Goal: Information Seeking & Learning: Learn about a topic

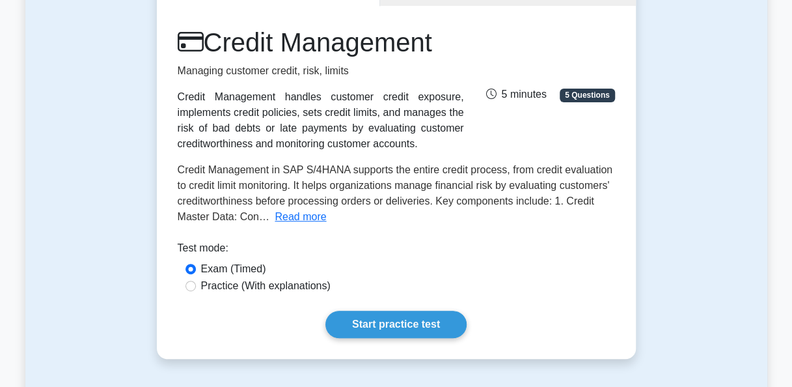
scroll to position [156, 0]
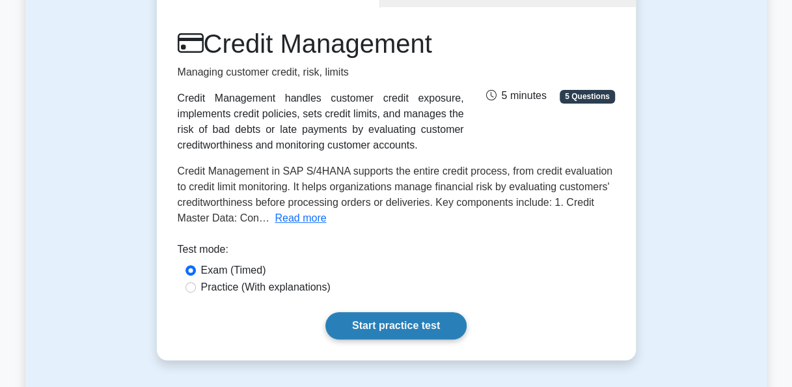
click at [385, 325] on link "Start practice test" at bounding box center [395, 325] width 141 height 27
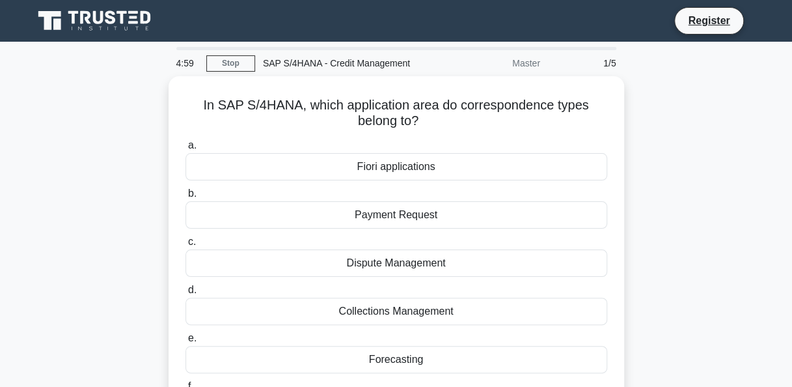
click at [74, 262] on div "In SAP S/4HANA, which application area do correspondence types belong to? .spin…" at bounding box center [396, 265] width 742 height 379
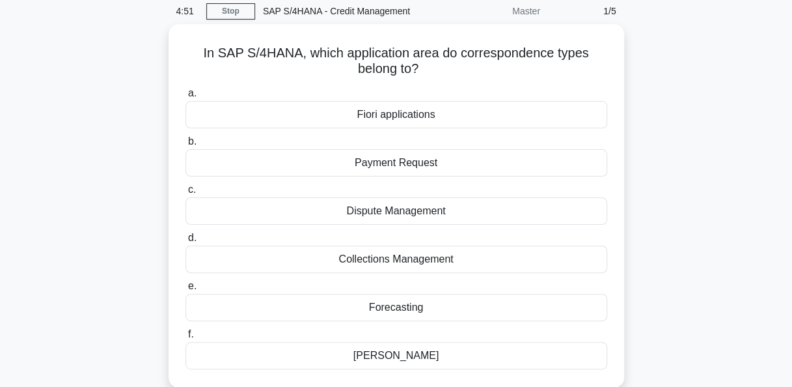
scroll to position [78, 0]
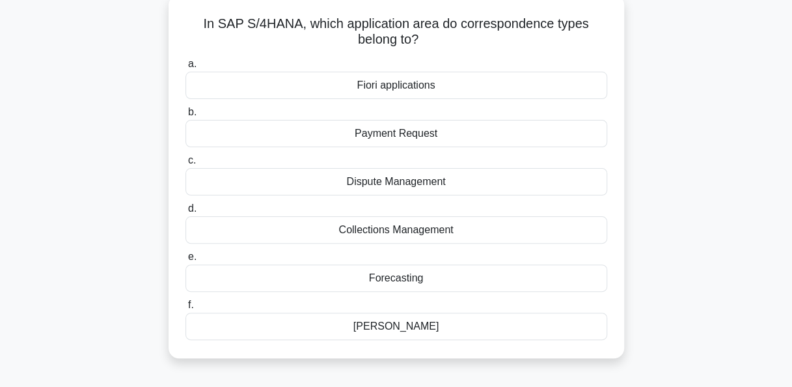
click at [406, 333] on div "Dunning" at bounding box center [397, 325] width 422 height 27
click at [186, 309] on input "f. Dunning" at bounding box center [186, 305] width 0 height 8
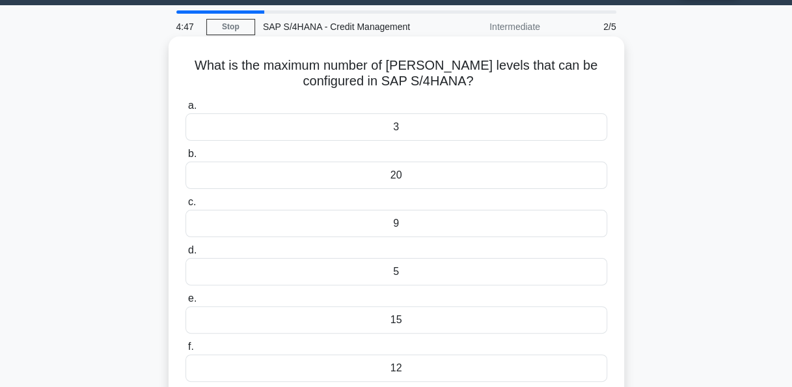
scroll to position [0, 0]
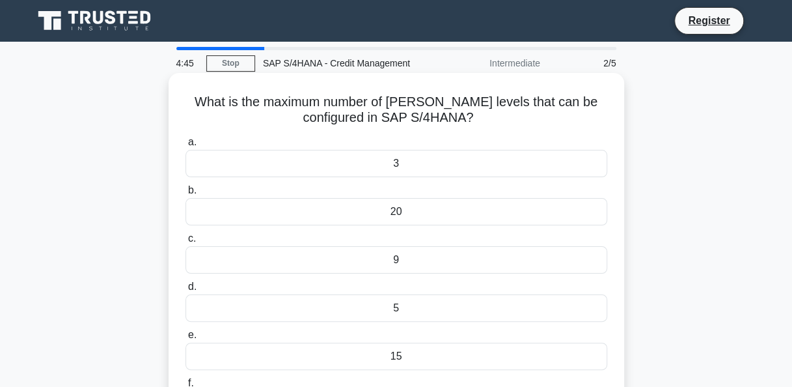
click at [405, 262] on div "9" at bounding box center [397, 259] width 422 height 27
click at [186, 243] on input "c. 9" at bounding box center [186, 238] width 0 height 8
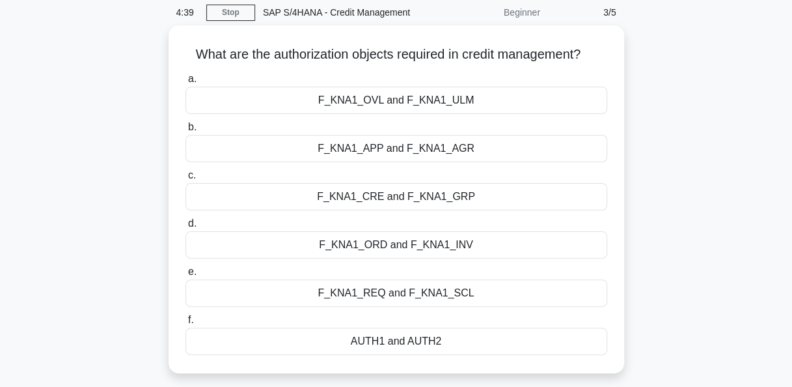
scroll to position [52, 0]
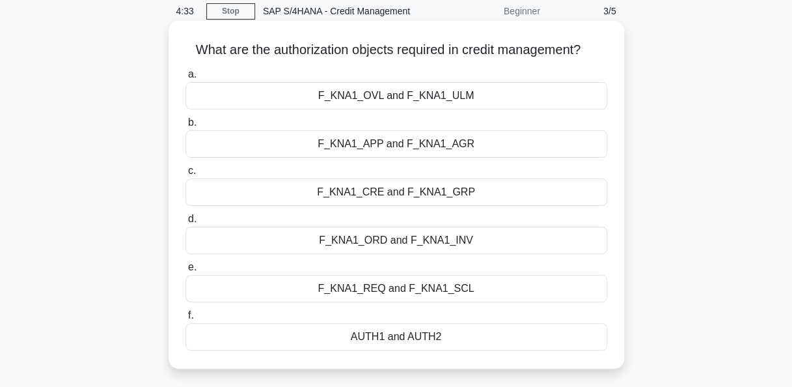
click at [424, 191] on div "F_KNA1_CRE and F_KNA1_GRP" at bounding box center [397, 191] width 422 height 27
click at [186, 175] on input "c. F_KNA1_CRE and F_KNA1_GRP" at bounding box center [186, 171] width 0 height 8
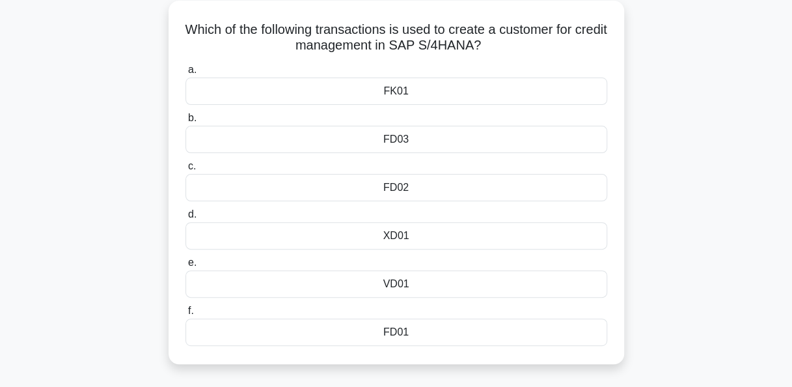
scroll to position [78, 0]
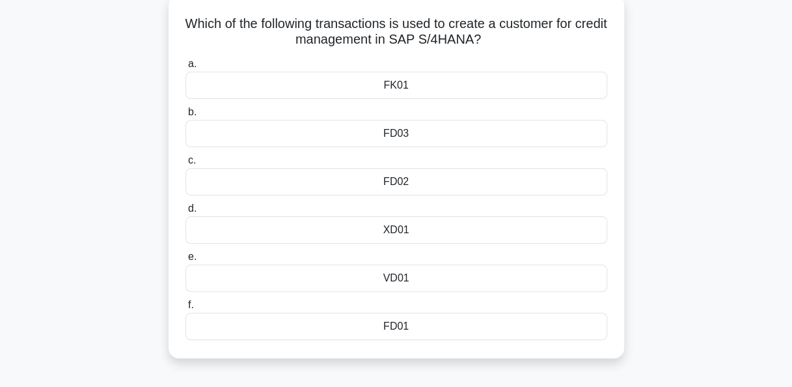
click at [408, 229] on div "XD01" at bounding box center [397, 229] width 422 height 27
click at [186, 213] on input "d. XD01" at bounding box center [186, 208] width 0 height 8
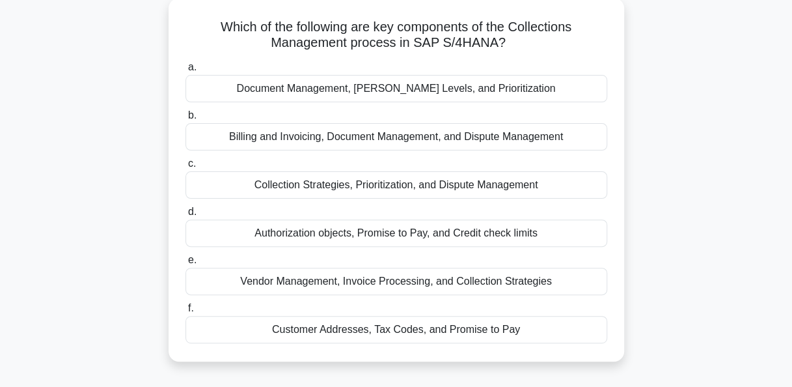
scroll to position [0, 0]
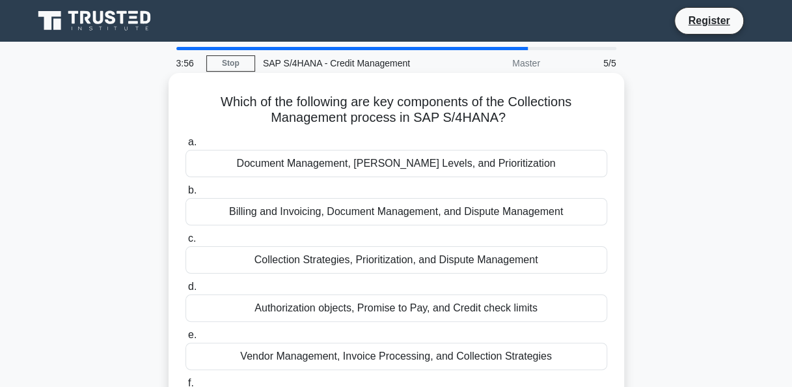
click at [514, 259] on div "Collection Strategies, Prioritization, and Dispute Management" at bounding box center [397, 259] width 422 height 27
click at [186, 243] on input "c. Collection Strategies, Prioritization, and Dispute Management" at bounding box center [186, 238] width 0 height 8
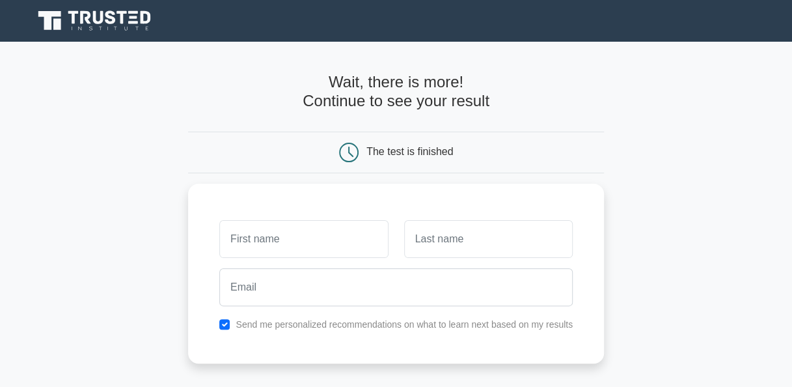
scroll to position [266, 0]
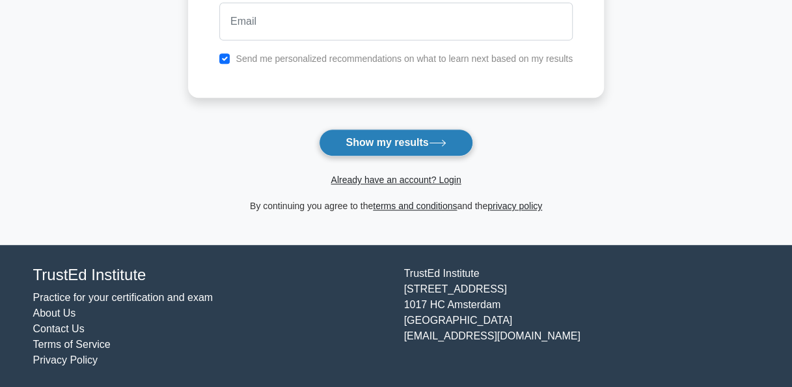
click at [407, 145] on button "Show my results" at bounding box center [396, 142] width 154 height 27
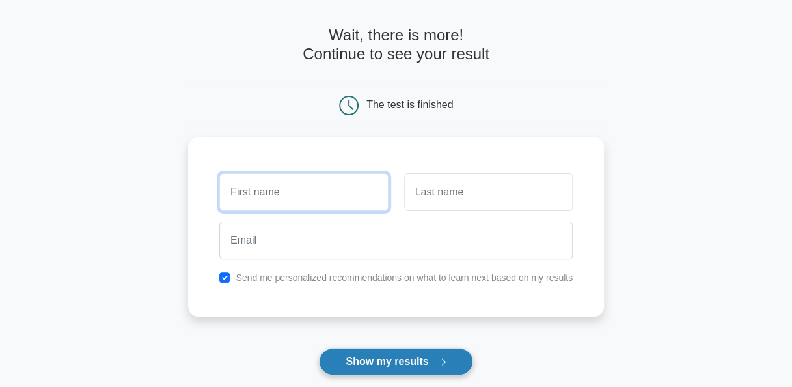
scroll to position [45, 0]
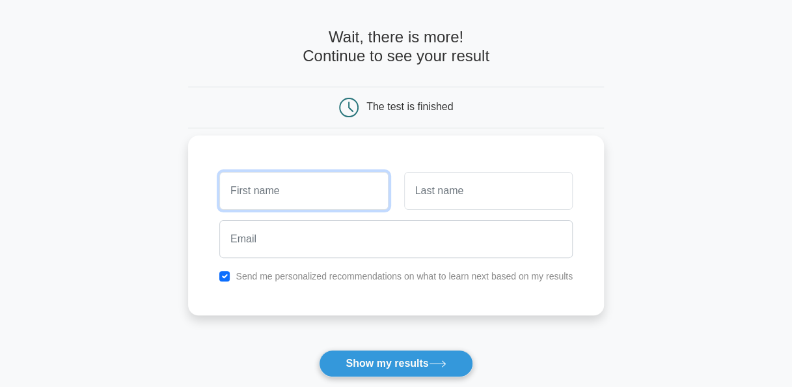
click at [318, 181] on input "text" at bounding box center [303, 191] width 169 height 38
type input "[PERSON_NAME]"
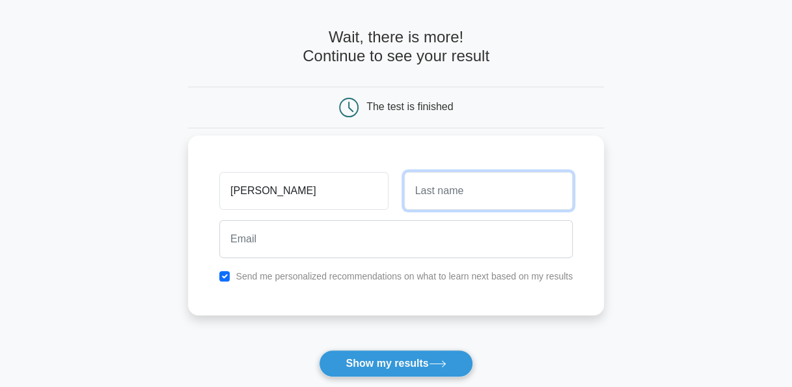
click at [433, 200] on input "text" at bounding box center [488, 191] width 169 height 38
type input "Sama"
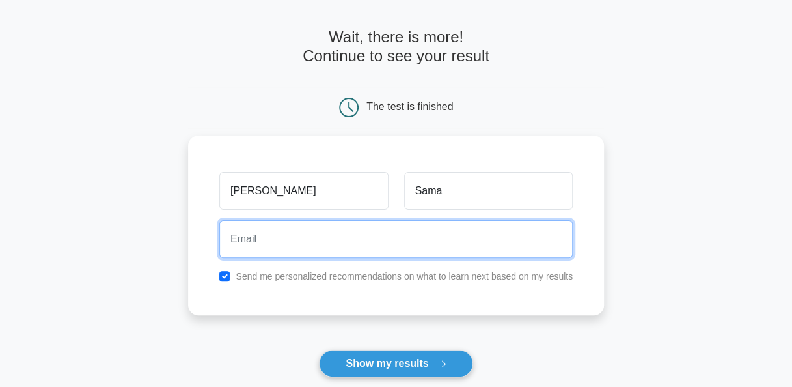
click at [410, 248] on input "email" at bounding box center [395, 239] width 353 height 38
type input "[EMAIL_ADDRESS][DOMAIN_NAME]"
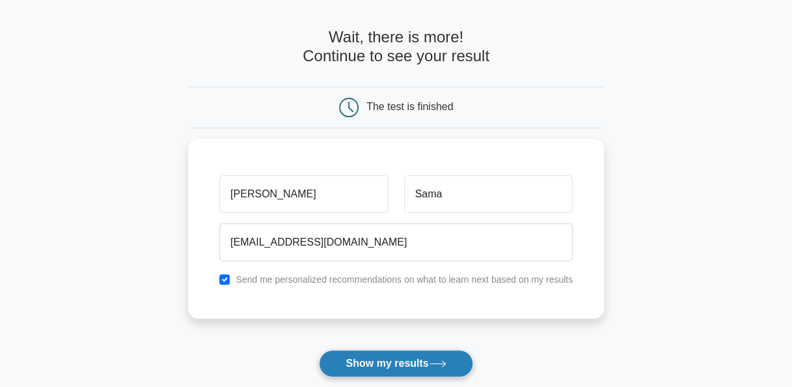
click at [398, 361] on button "Show my results" at bounding box center [396, 363] width 154 height 27
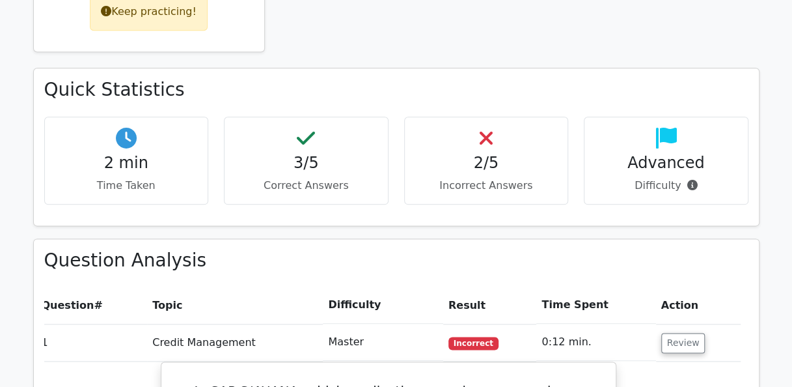
scroll to position [676, 0]
